Goal: Use online tool/utility

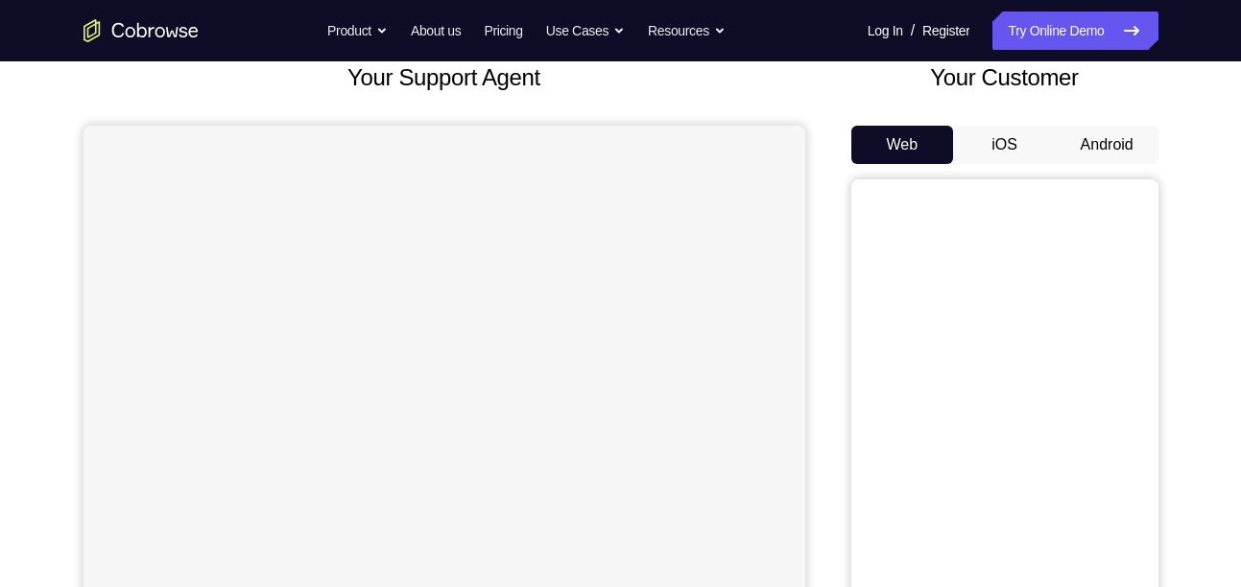
scroll to position [123, 0]
click at [1105, 142] on button "Android" at bounding box center [1107, 146] width 103 height 38
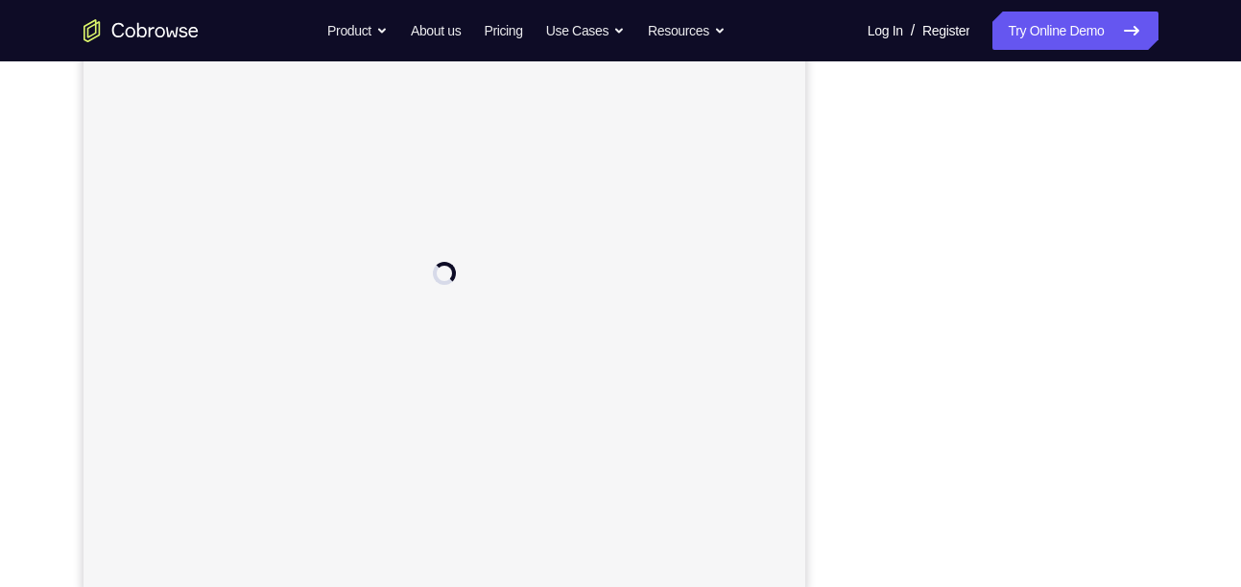
scroll to position [0, 0]
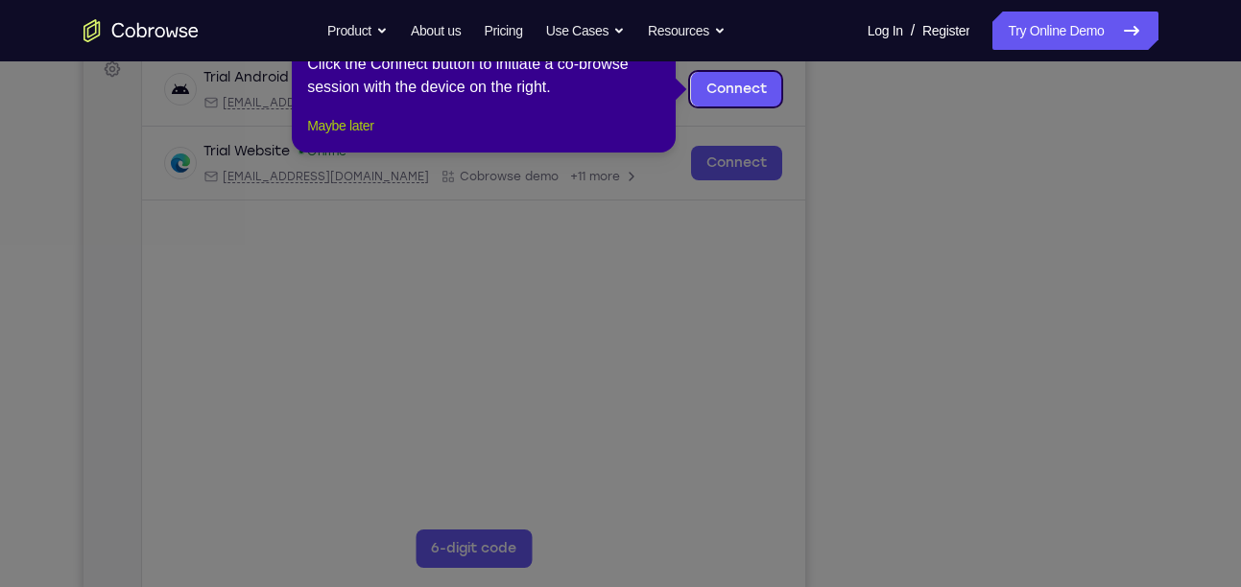
click at [350, 137] on button "Maybe later" at bounding box center [340, 125] width 66 height 23
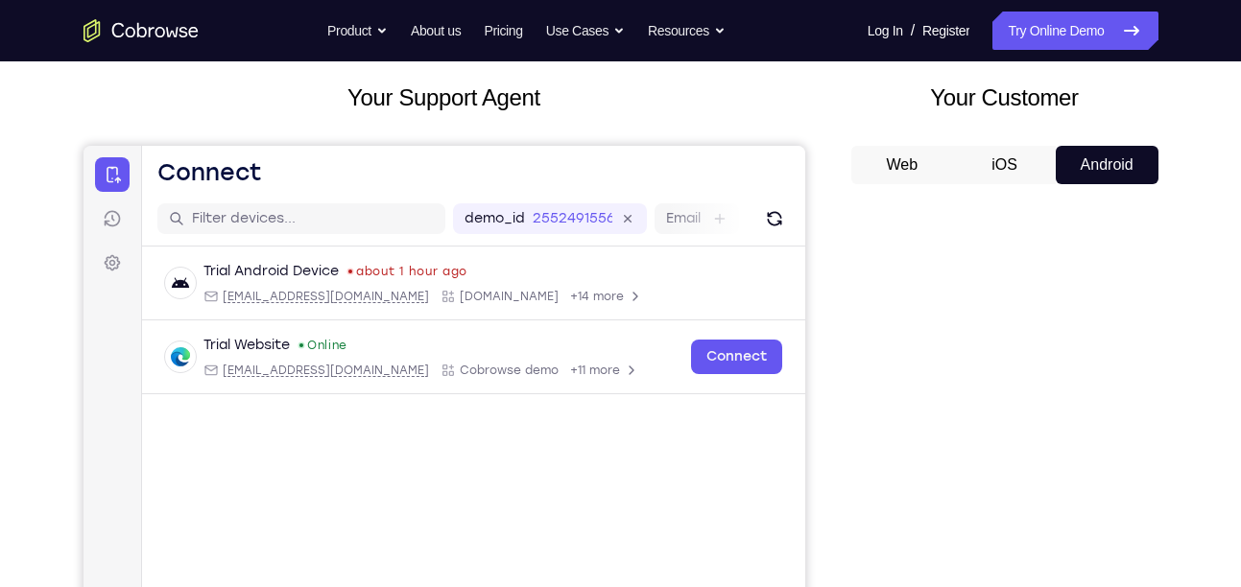
scroll to position [11, 0]
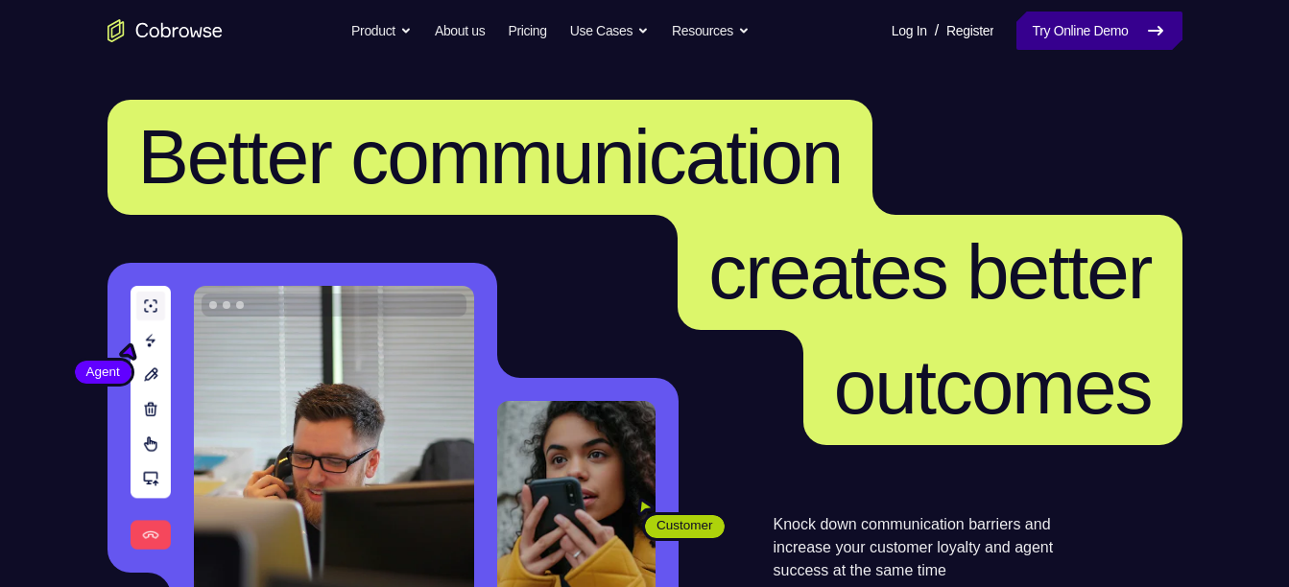
click at [1070, 26] on link "Try Online Demo" at bounding box center [1098, 31] width 165 height 38
